Goal: Task Accomplishment & Management: Use online tool/utility

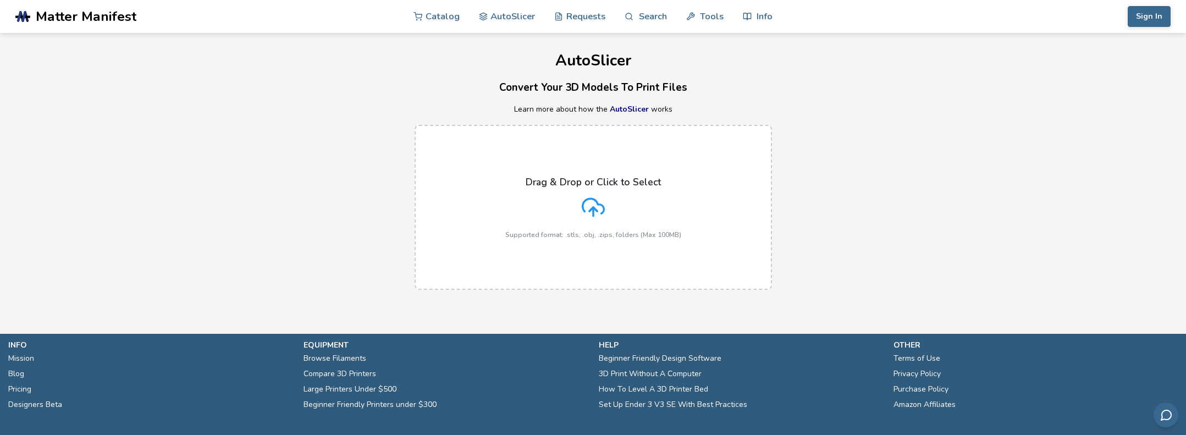
click at [583, 254] on label "Drag & Drop or Click to Select Supported format: .stls, .obj, .zips, folders (M…" at bounding box center [594, 207] width 358 height 165
click at [0, 0] on input "Drag & Drop or Click to Select Supported format: .stls, .obj, .zips, folders (M…" at bounding box center [0, 0] width 0 height 0
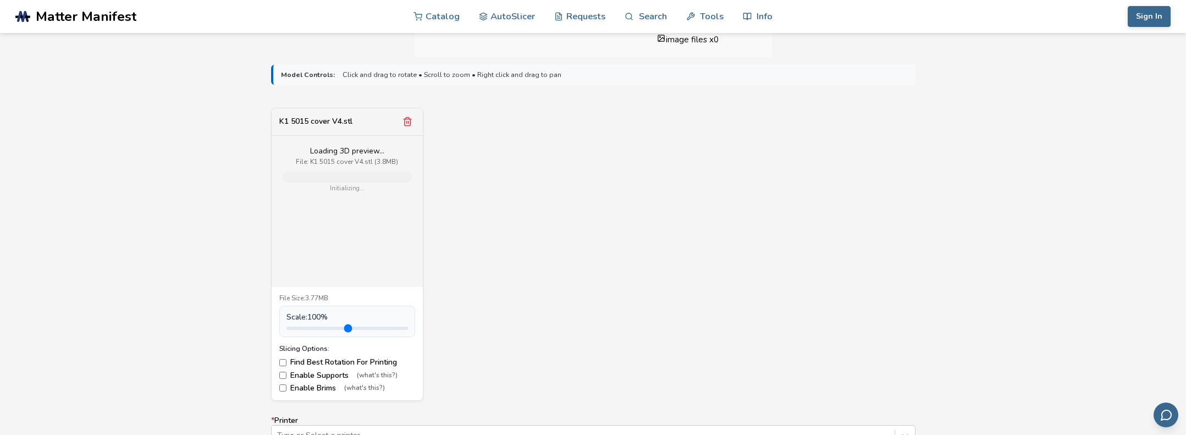
scroll to position [493, 0]
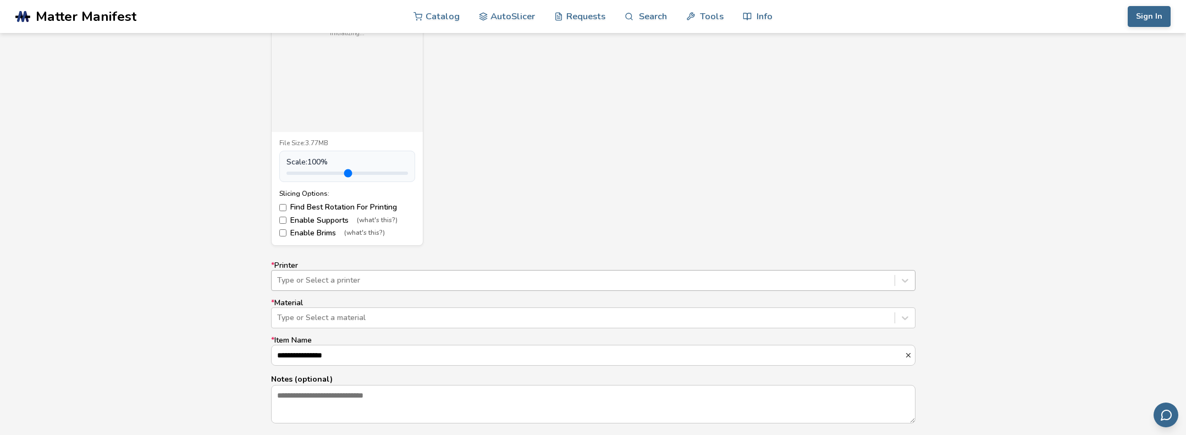
click at [311, 284] on div "Type or Select a printer" at bounding box center [593, 280] width 645 height 21
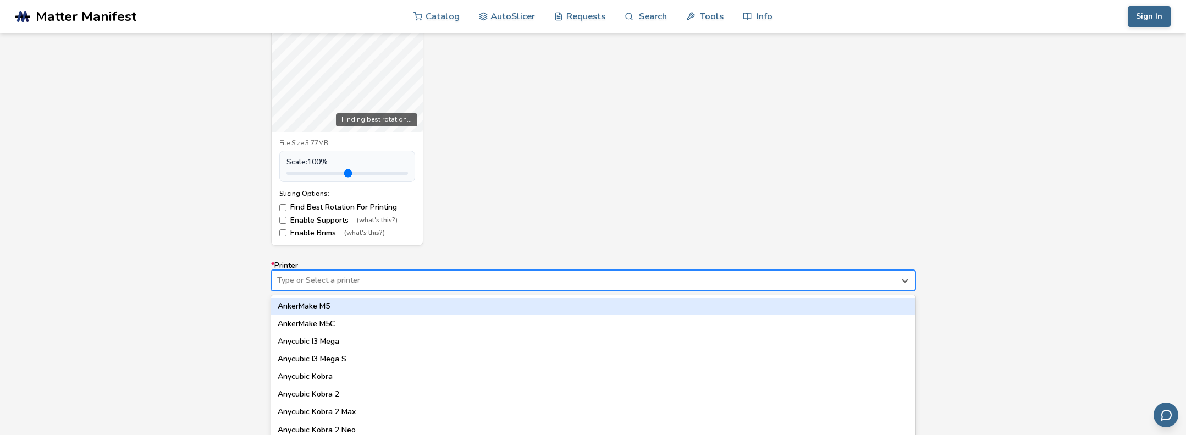
scroll to position [523, 0]
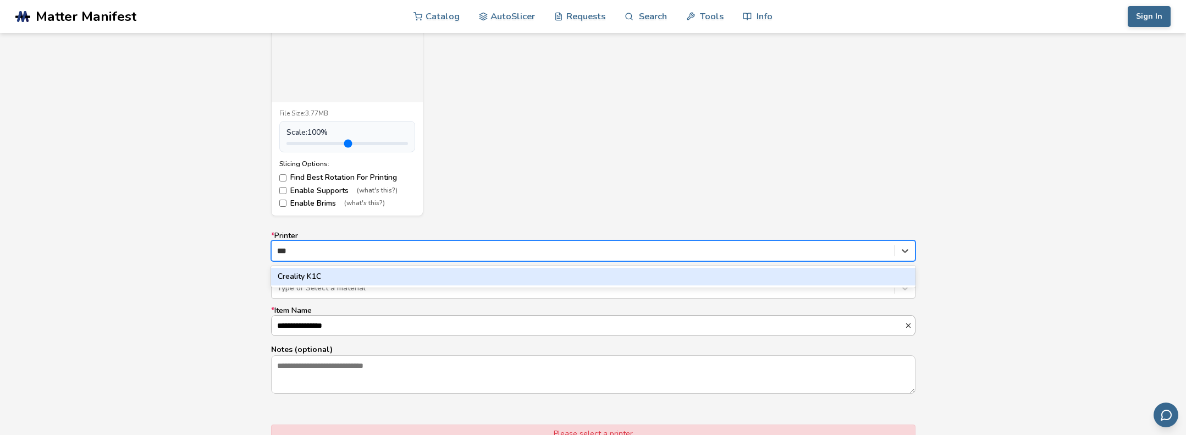
type input "***"
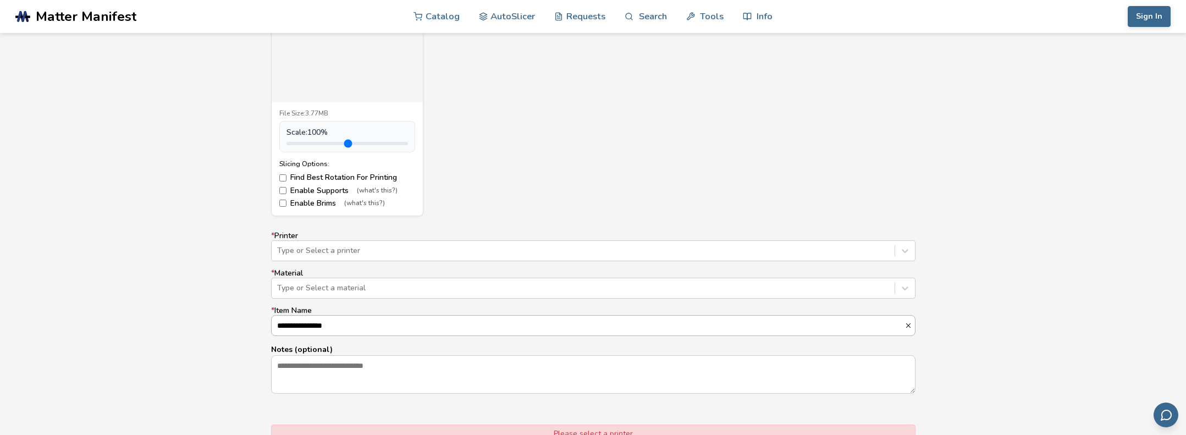
click at [334, 334] on input "**********" at bounding box center [588, 326] width 633 height 20
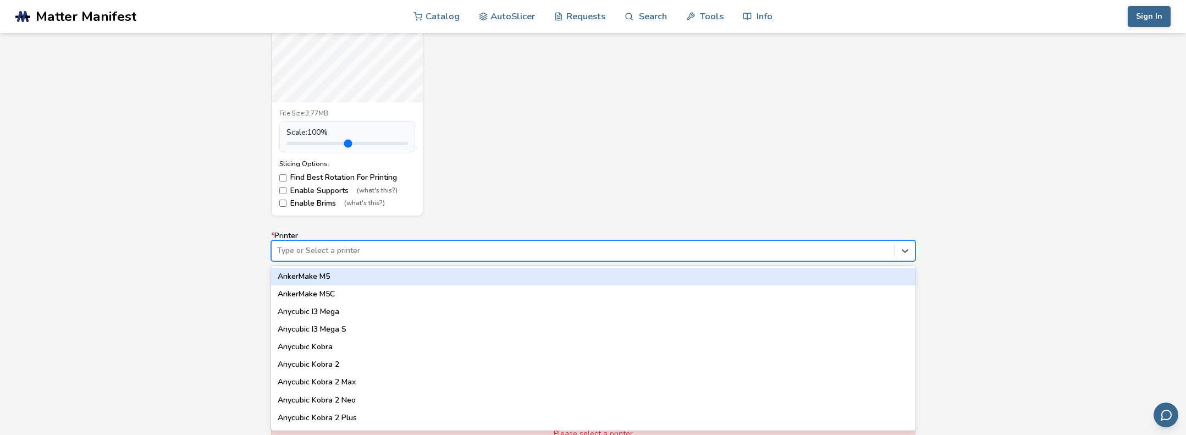
click at [322, 256] on div at bounding box center [583, 250] width 612 height 11
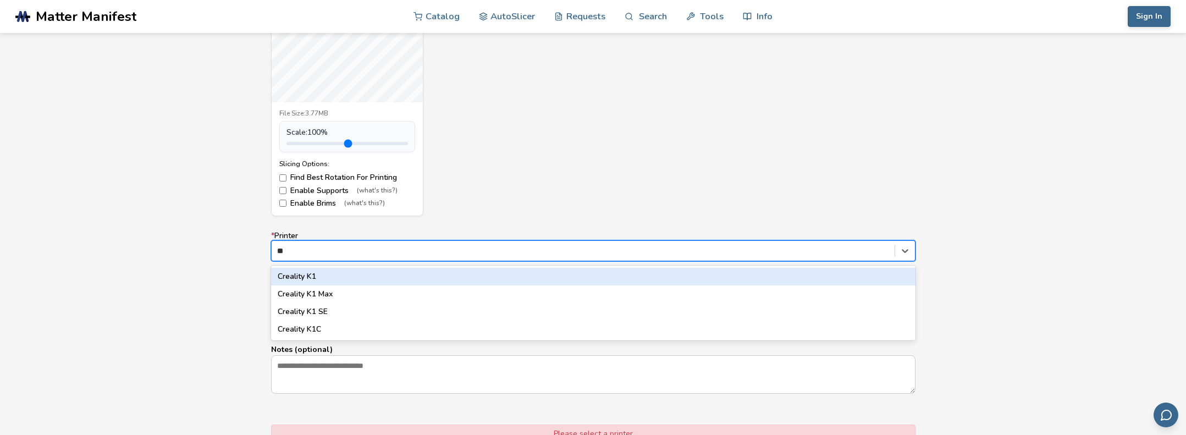
type input "***"
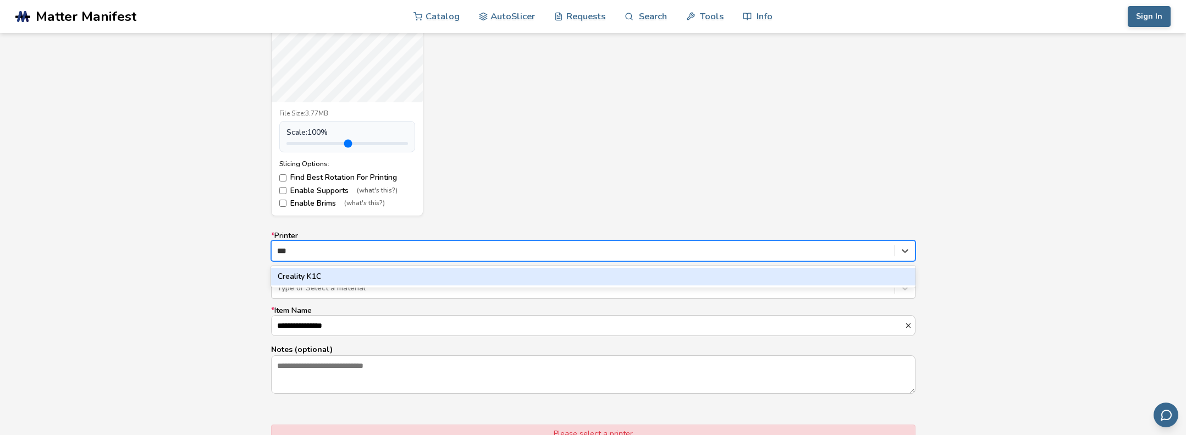
click at [303, 276] on div "Creality K1C" at bounding box center [593, 277] width 645 height 18
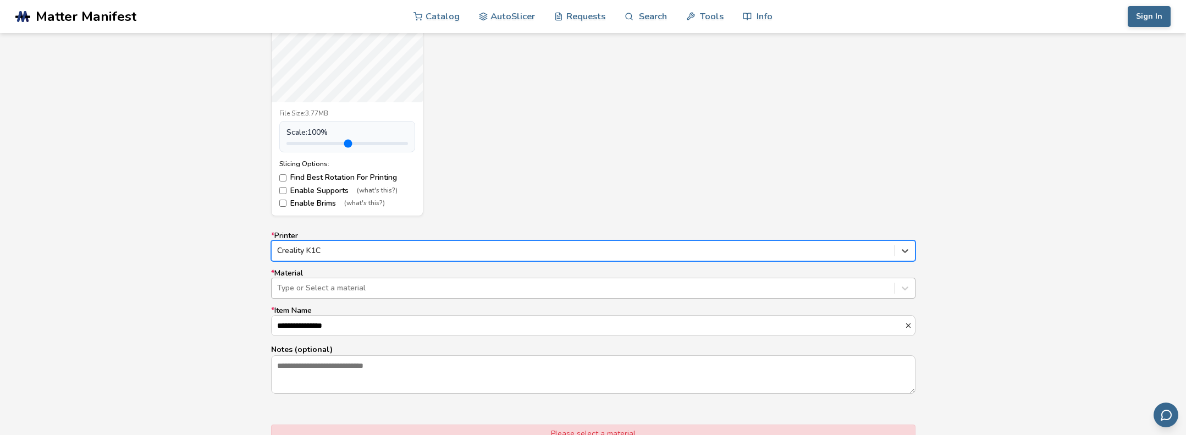
click at [306, 293] on div at bounding box center [583, 288] width 612 height 11
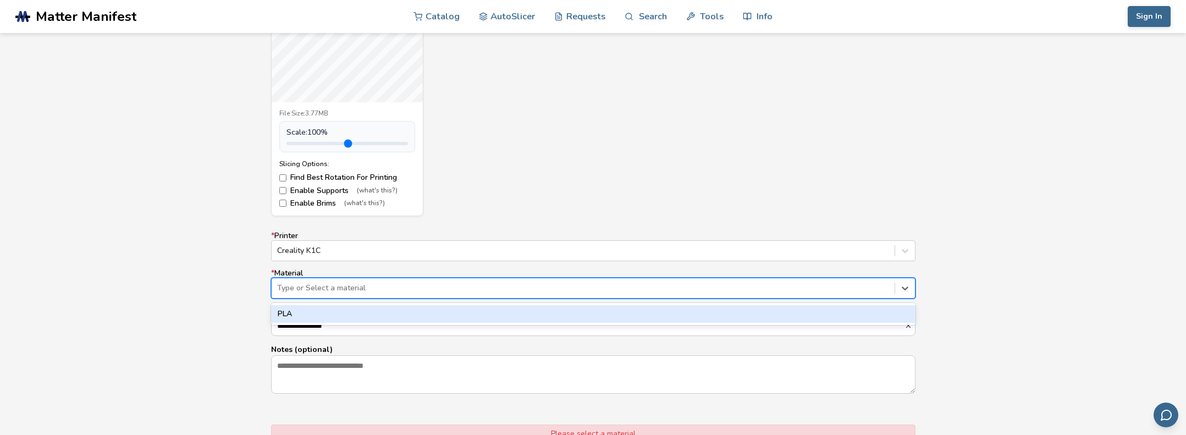
click at [300, 315] on div "PLA" at bounding box center [593, 314] width 645 height 18
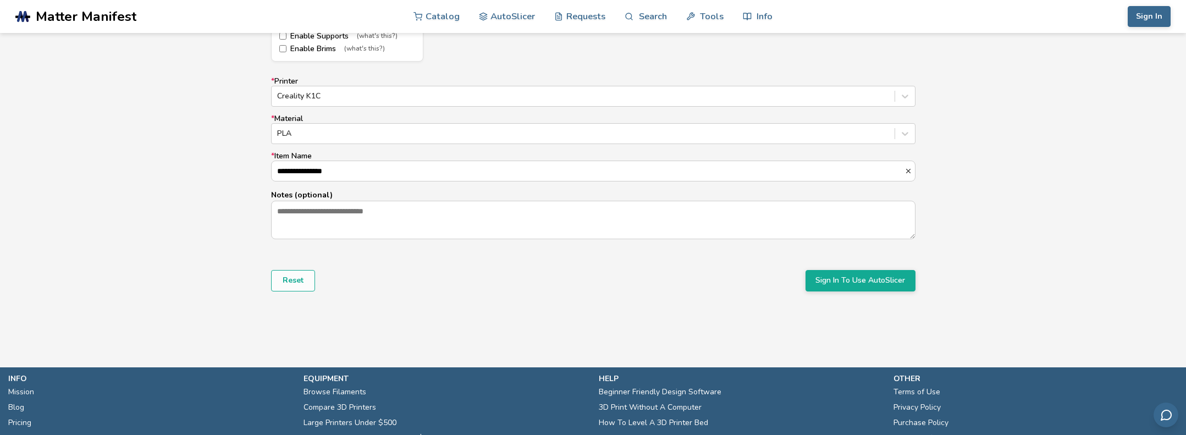
scroll to position [760, 0]
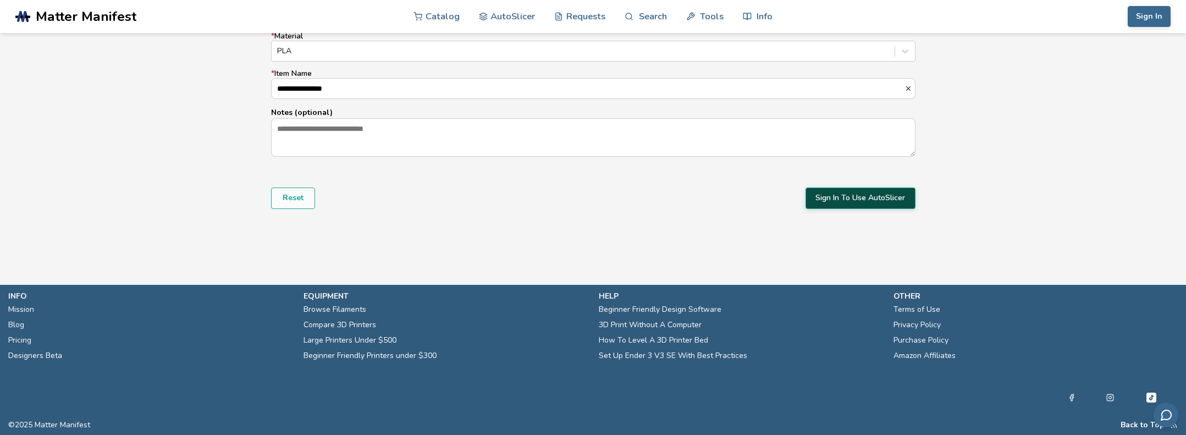
click at [834, 196] on button "Sign In To Use AutoSlicer" at bounding box center [861, 198] width 110 height 21
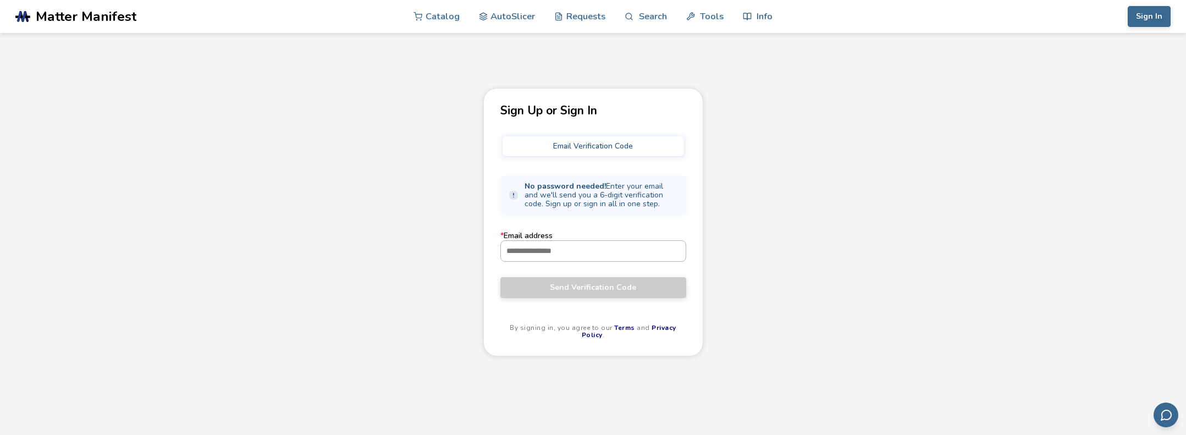
click at [558, 259] on input "* Email address" at bounding box center [593, 251] width 185 height 20
type input "**********"
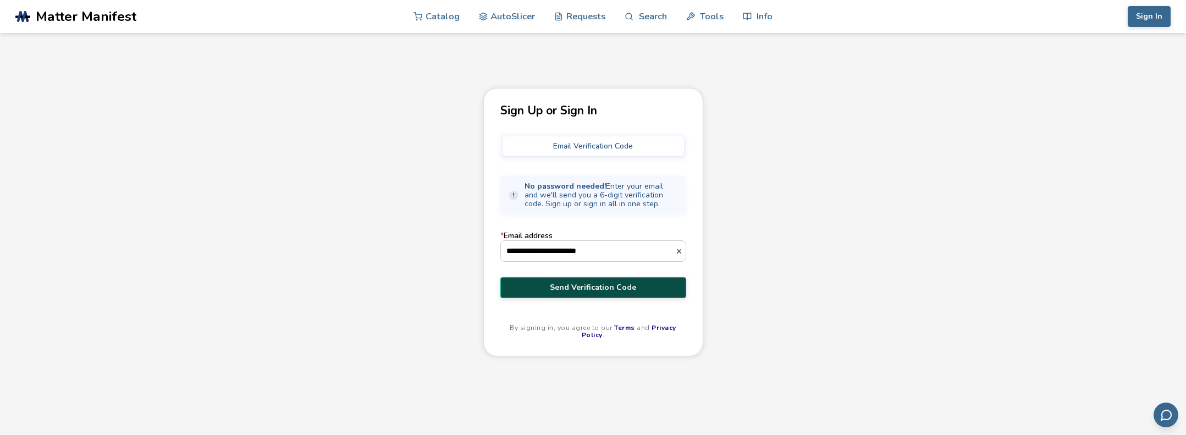
click at [580, 289] on span "Send Verification Code" at bounding box center [593, 287] width 169 height 9
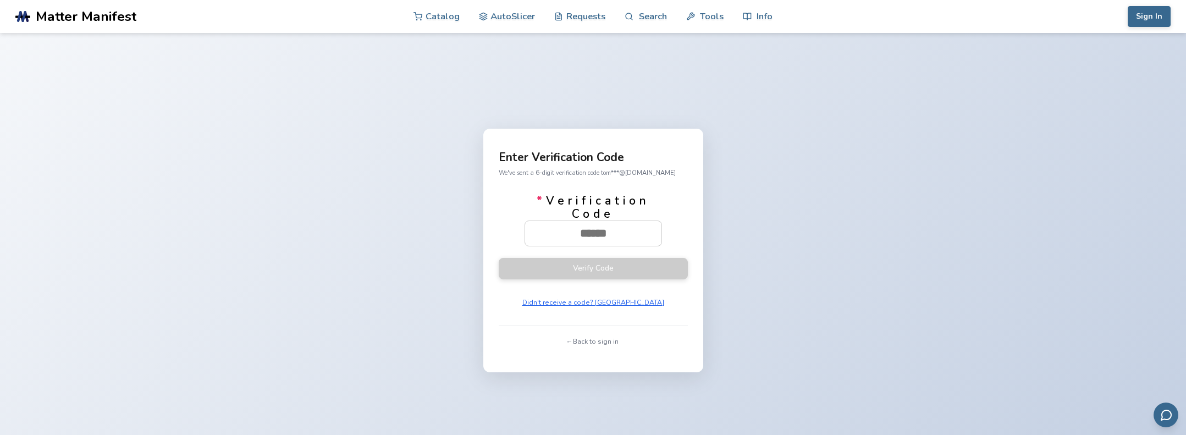
paste input "******"
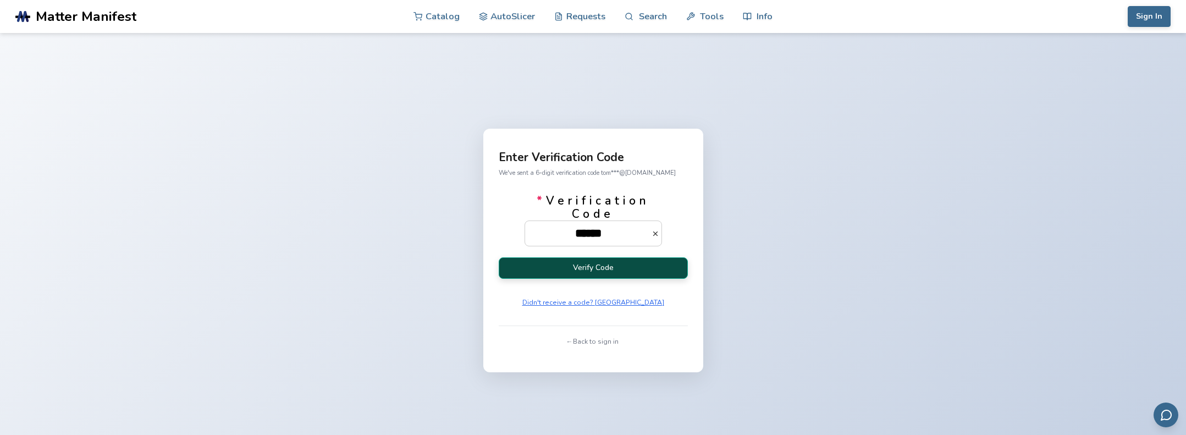
type input "******"
click at [619, 266] on button "Verify Code" at bounding box center [593, 267] width 189 height 21
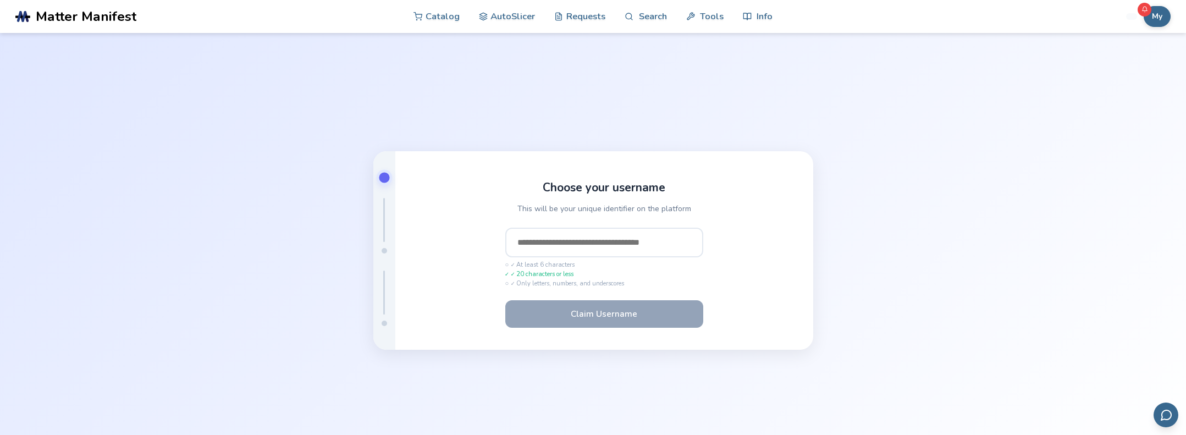
click at [579, 244] on input "text" at bounding box center [605, 243] width 198 height 30
type input "*"
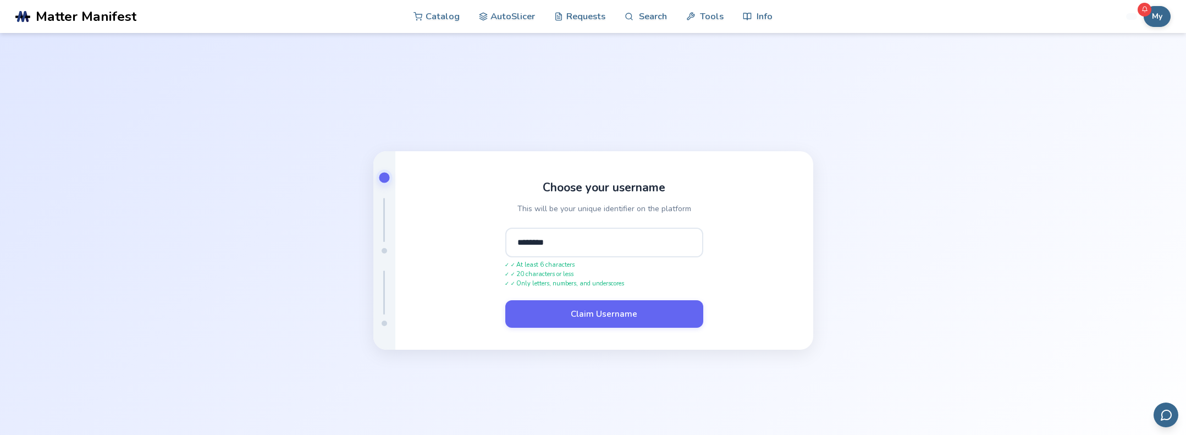
type input "********"
click at [506, 300] on button "Claim Username" at bounding box center [605, 314] width 198 height 28
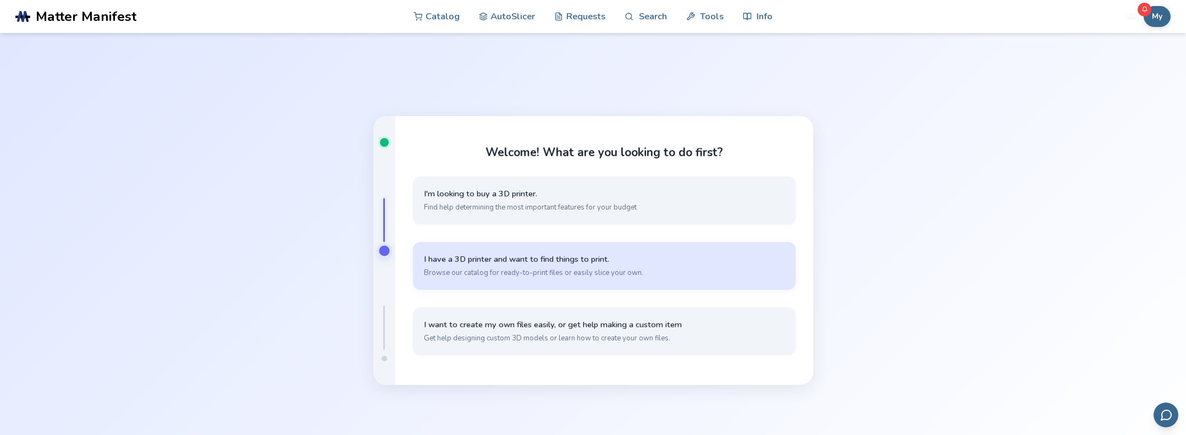
click at [504, 271] on span "Browse our catalog for ready-to-print files or easily slice your own." at bounding box center [604, 273] width 361 height 10
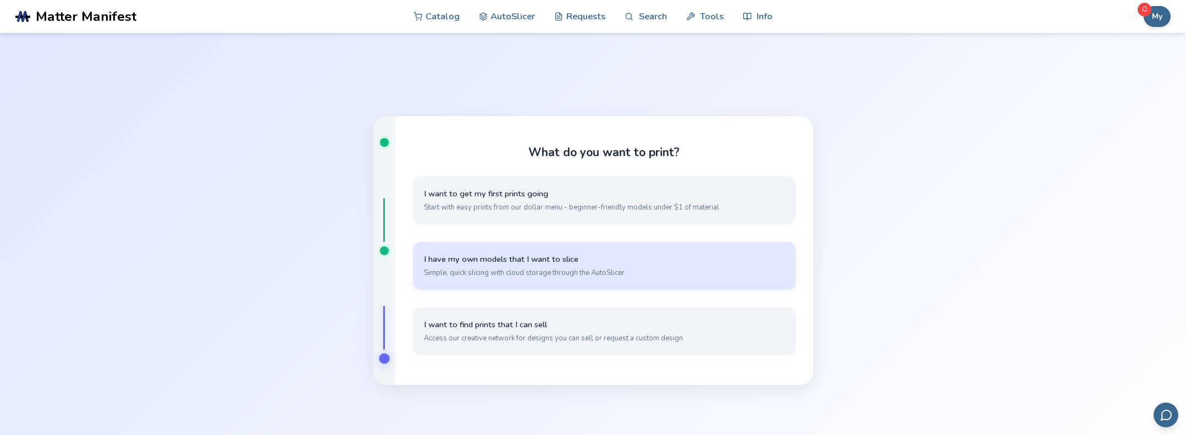
click at [487, 276] on span "Simple, quick slicing with cloud storage through the AutoSlicer" at bounding box center [604, 273] width 361 height 10
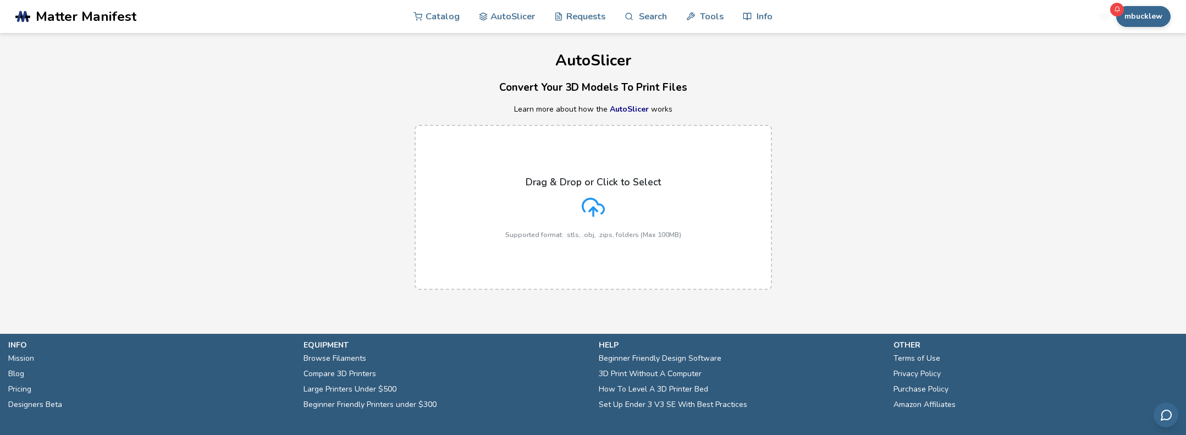
click at [601, 200] on icon at bounding box center [593, 207] width 23 height 23
click at [0, 0] on input "Drag & Drop or Click to Select Supported format: .stls, .obj, .zips, folders (M…" at bounding box center [0, 0] width 0 height 0
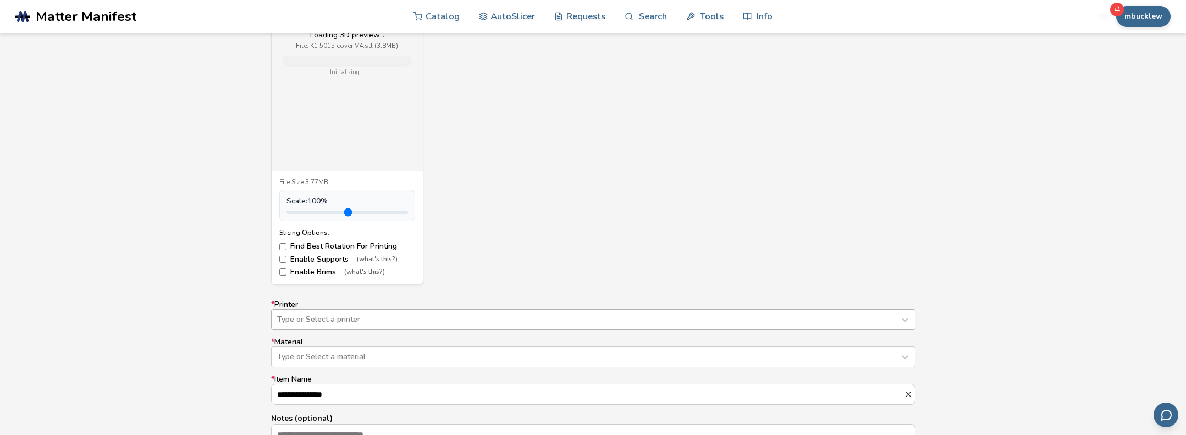
scroll to position [523, 0]
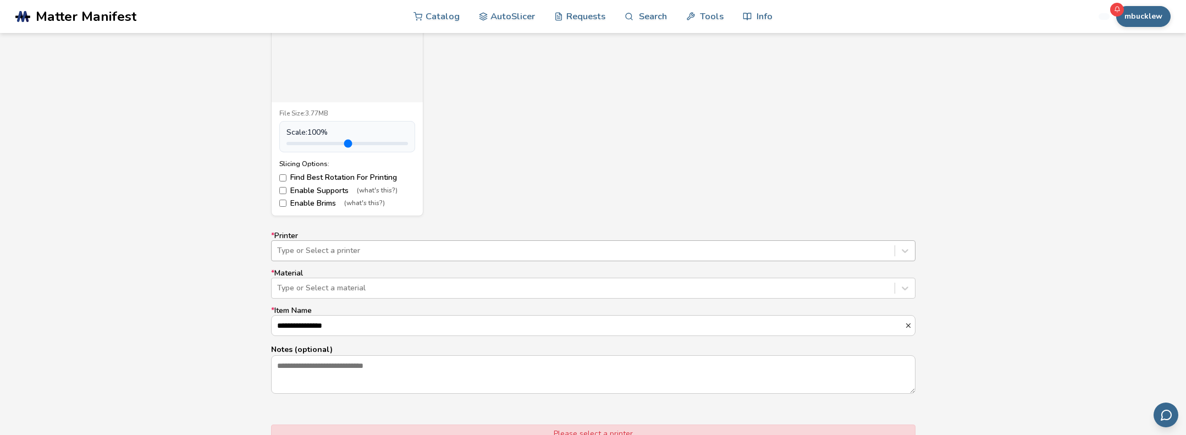
click at [347, 261] on div "Type or Select a printer" at bounding box center [593, 250] width 645 height 21
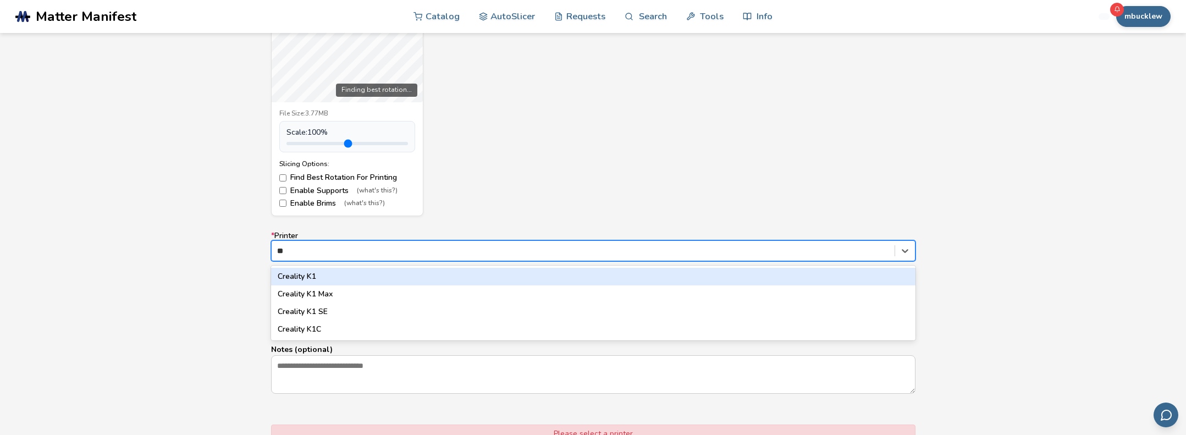
type input "***"
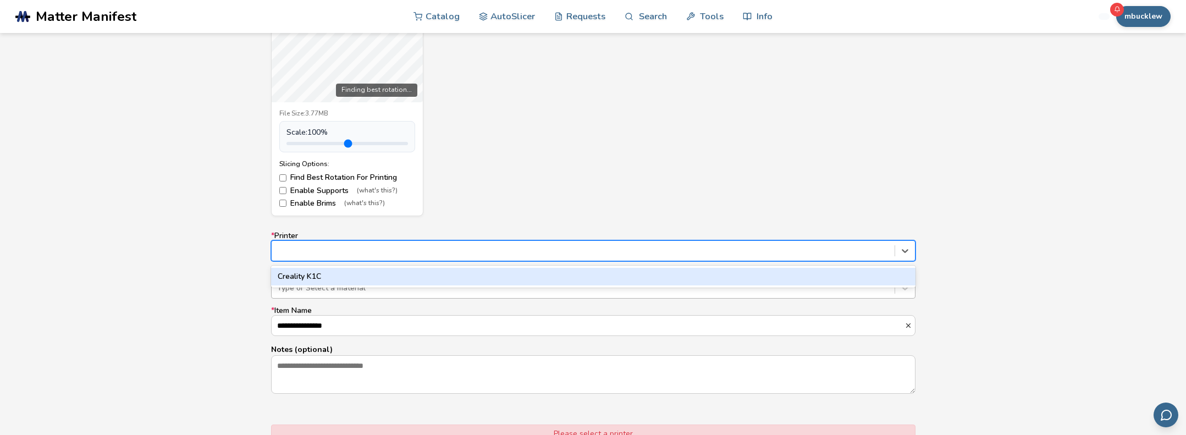
click at [362, 287] on div at bounding box center [583, 288] width 612 height 11
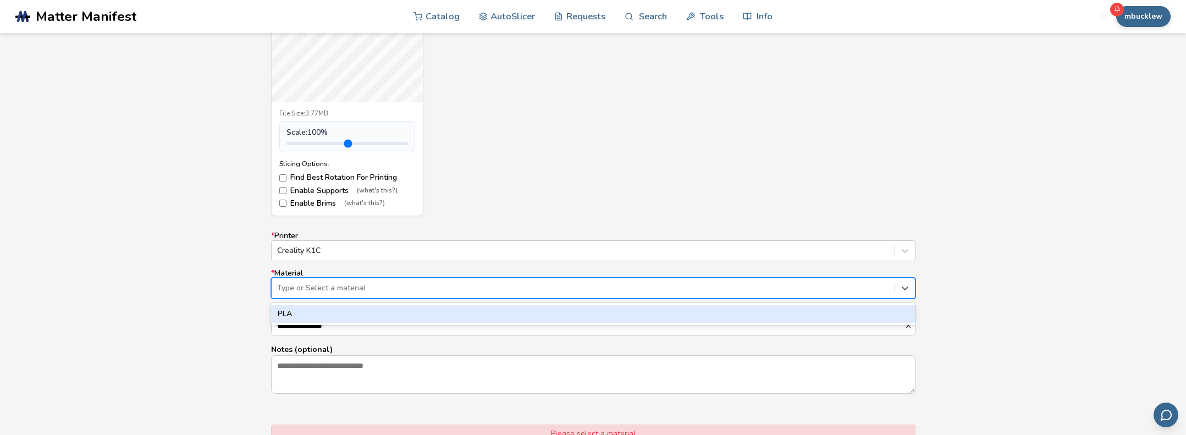
click at [337, 312] on div "PLA" at bounding box center [593, 314] width 645 height 18
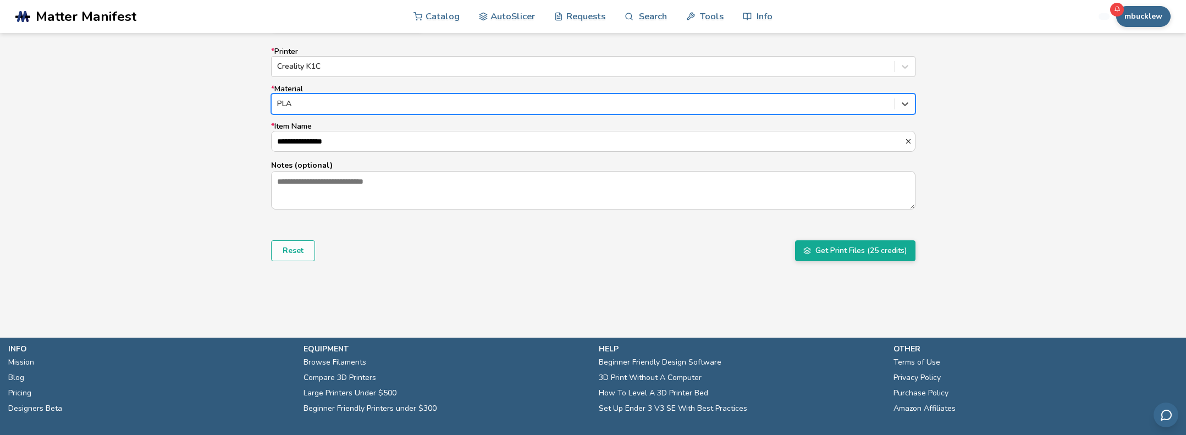
scroll to position [760, 0]
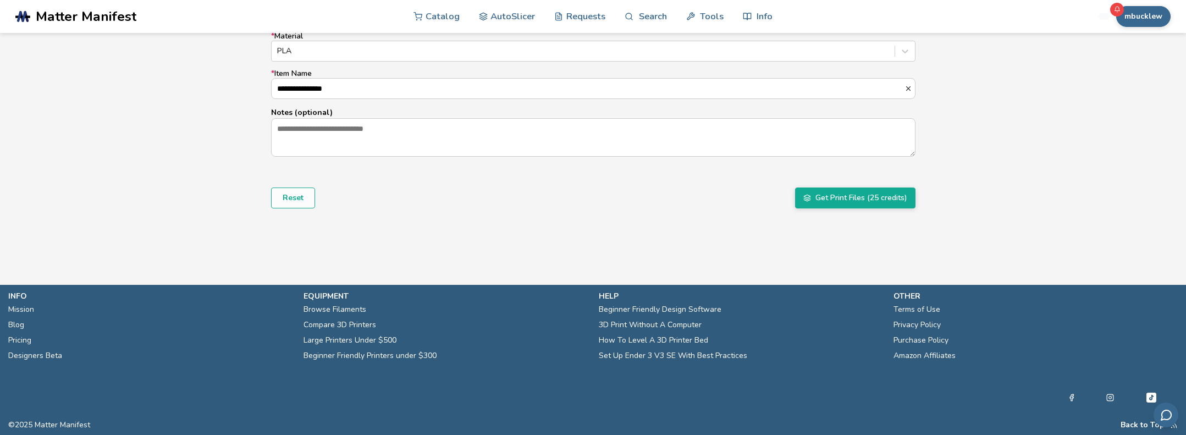
drag, startPoint x: 865, startPoint y: 199, endPoint x: 790, endPoint y: 206, distance: 75.7
click at [845, 194] on button "Get Print Files (25 credits)" at bounding box center [855, 198] width 120 height 21
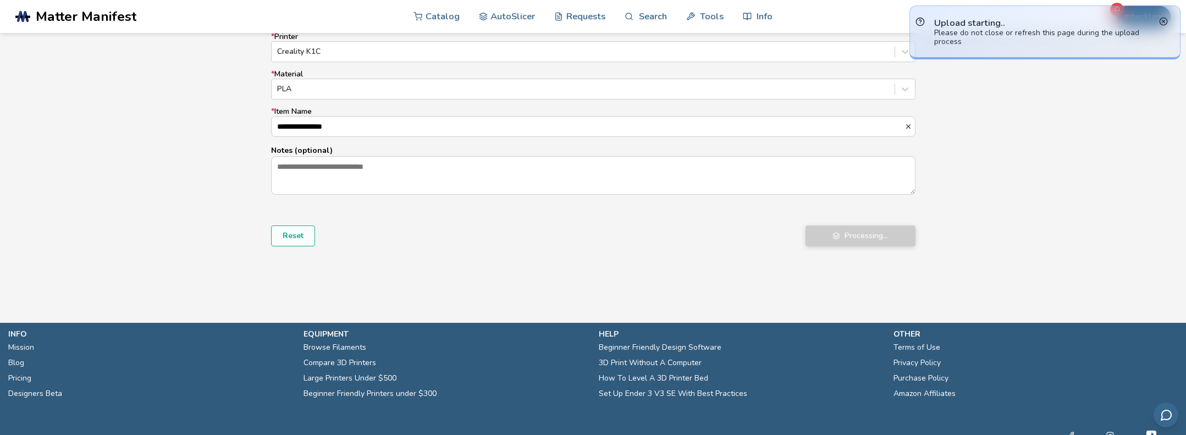
scroll to position [583, 0]
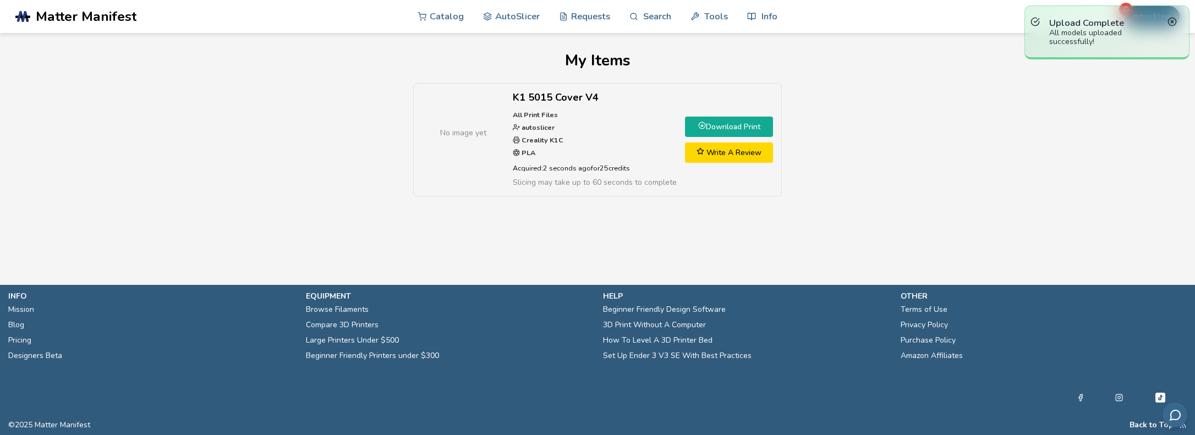
click at [705, 127] on link "Download Print" at bounding box center [729, 127] width 88 height 20
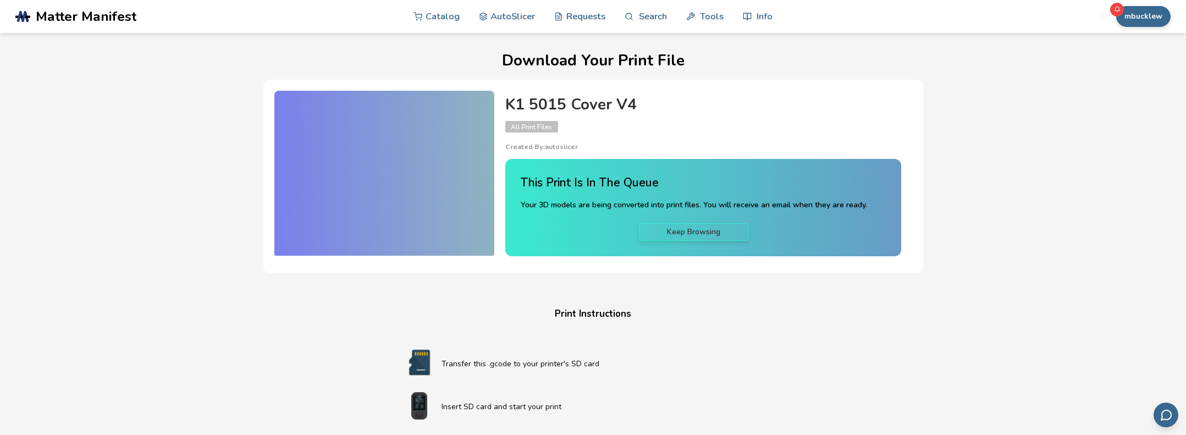
scroll to position [87, 0]
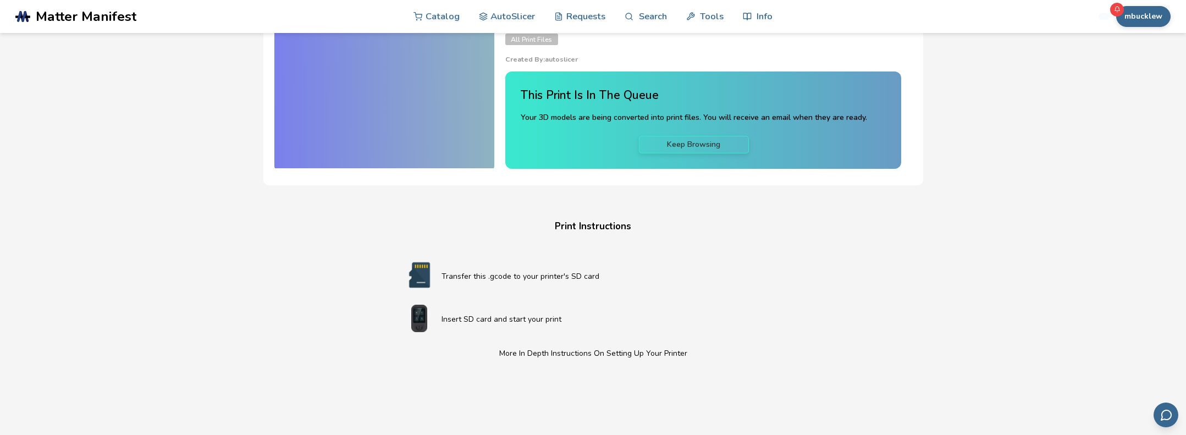
click at [679, 205] on div "Download Your Print File K1 5015 Cover V4 All Print Files Created By: autoslice…" at bounding box center [593, 288] width 1139 height 646
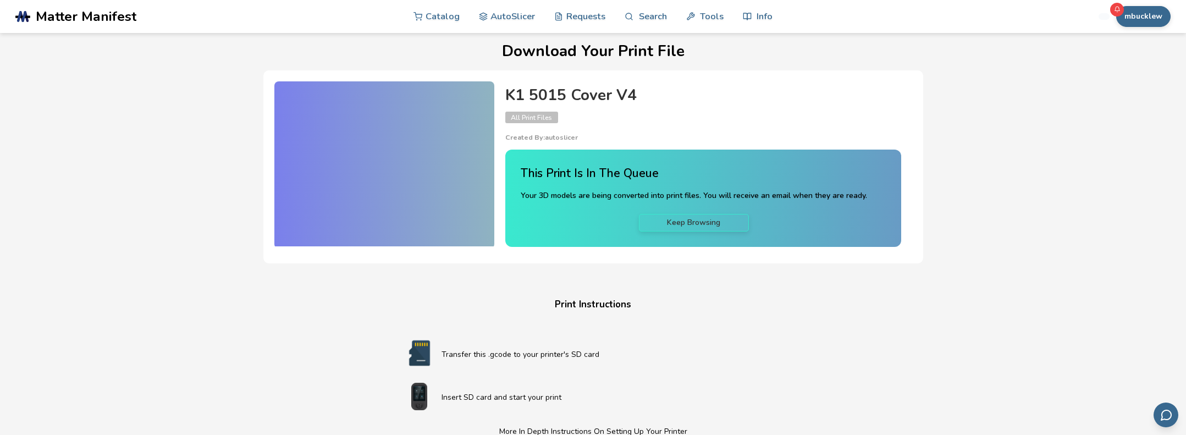
scroll to position [7, 0]
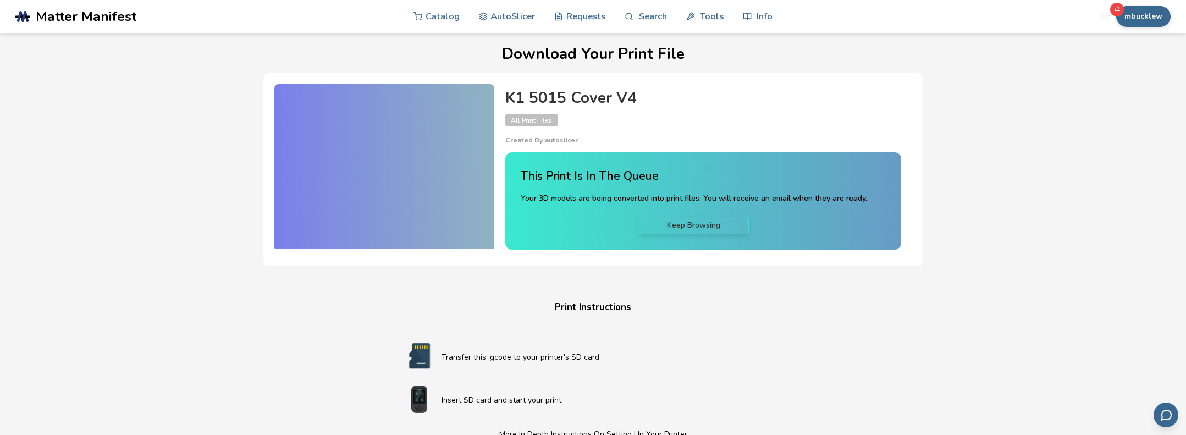
click at [653, 315] on h4 "Print Instructions" at bounding box center [593, 307] width 418 height 17
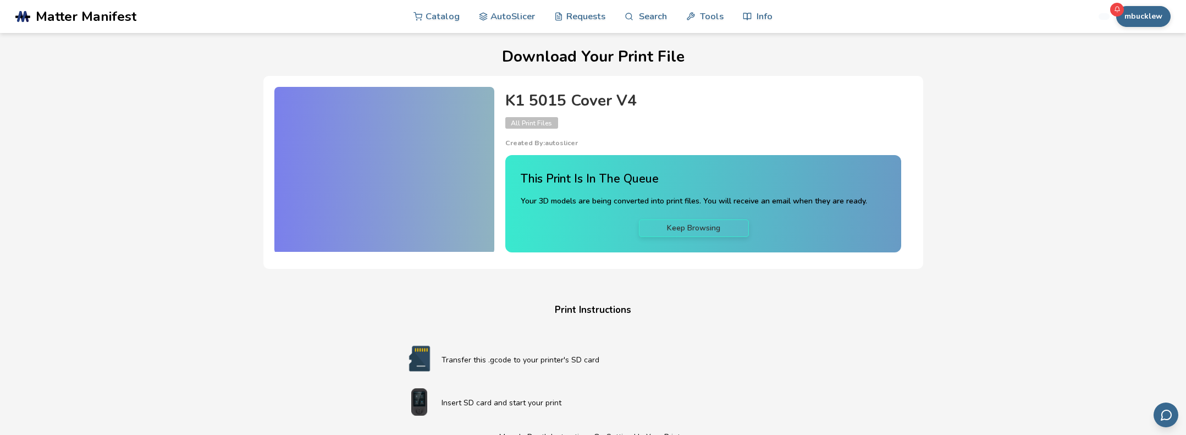
scroll to position [0, 0]
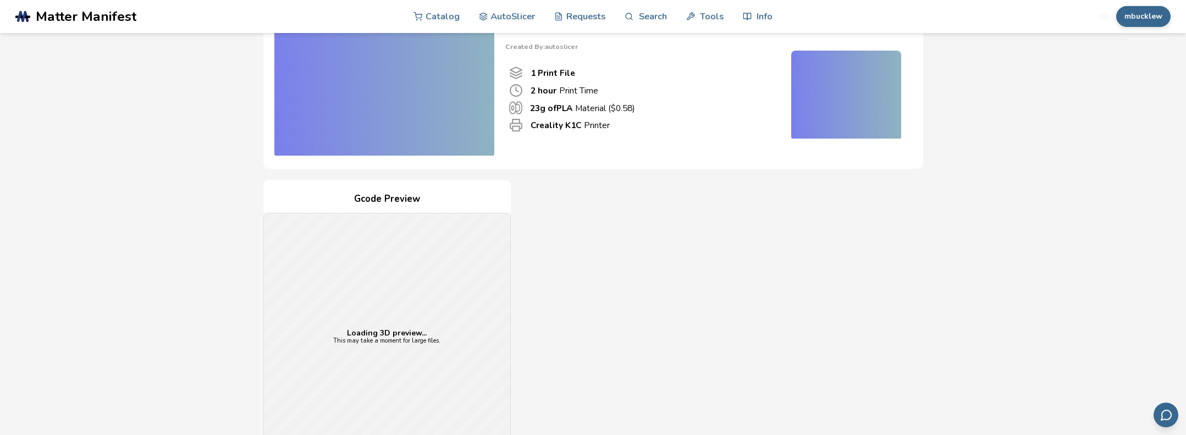
scroll to position [208, 0]
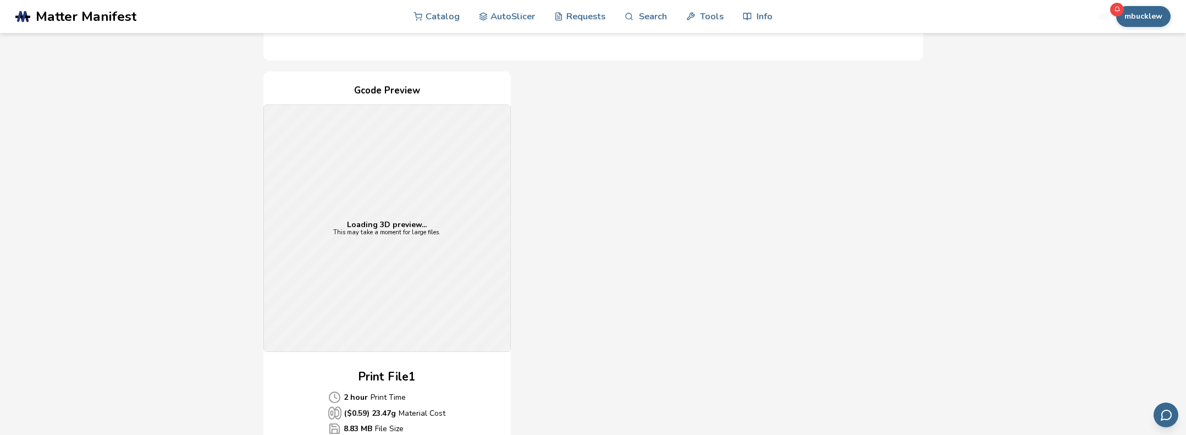
click at [417, 177] on div "Loading 3D preview... This may take a moment for large files." at bounding box center [387, 228] width 246 height 246
click at [564, 183] on div "Gcode Preview Loading 3D preview... This may take a moment for large files. Pri…" at bounding box center [593, 272] width 660 height 400
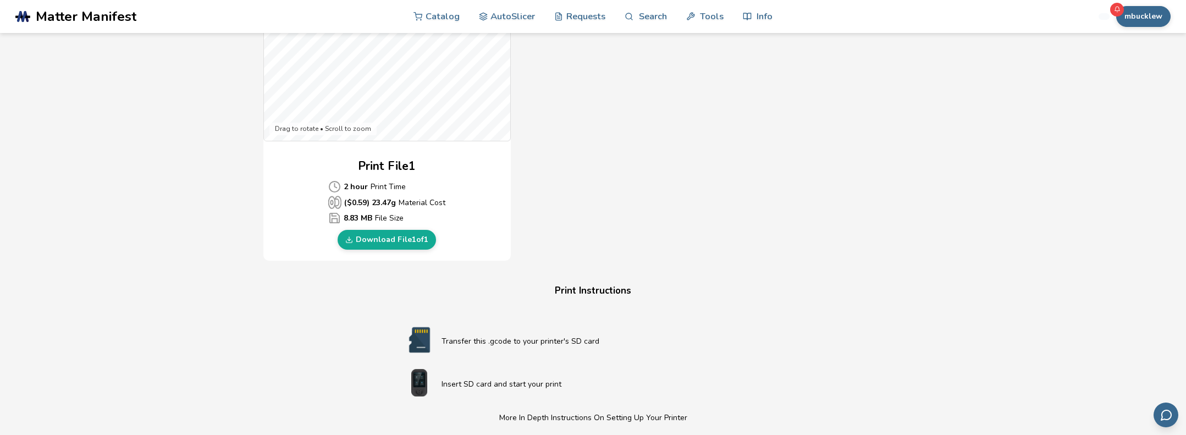
scroll to position [398, 0]
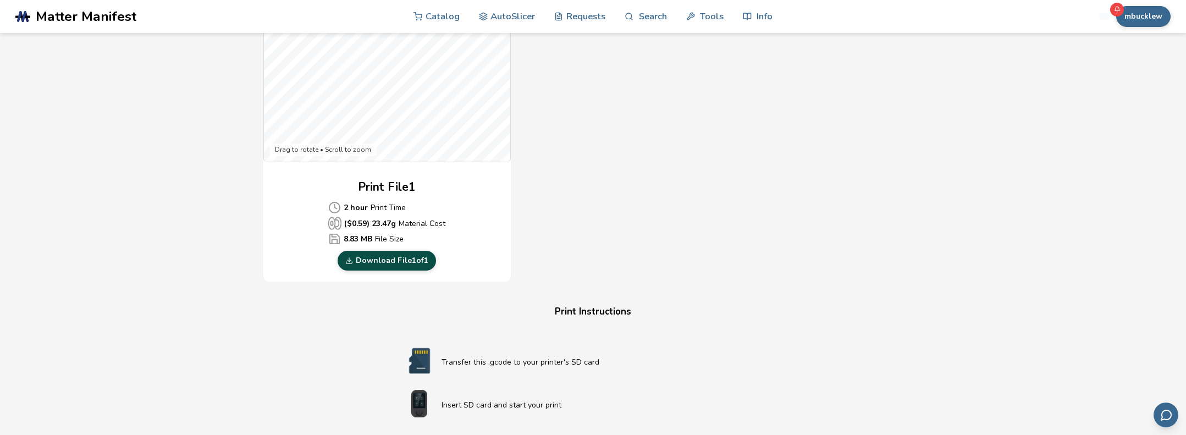
click at [367, 266] on link "Download File 1 of 1" at bounding box center [387, 261] width 98 height 20
